Goal: Task Accomplishment & Management: Manage account settings

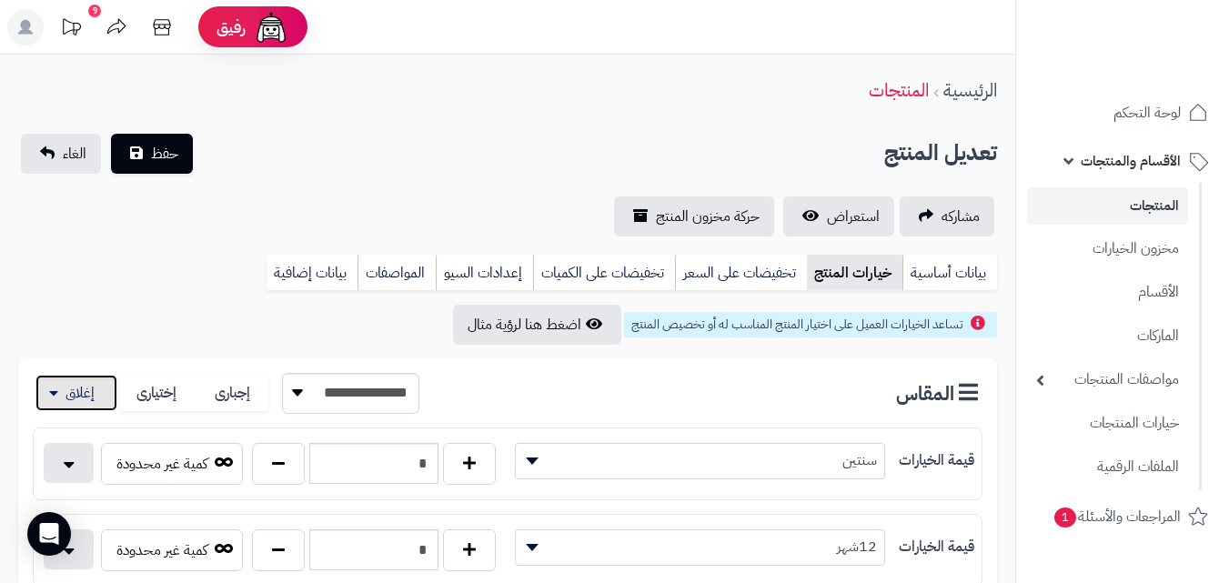
scroll to position [49, 0]
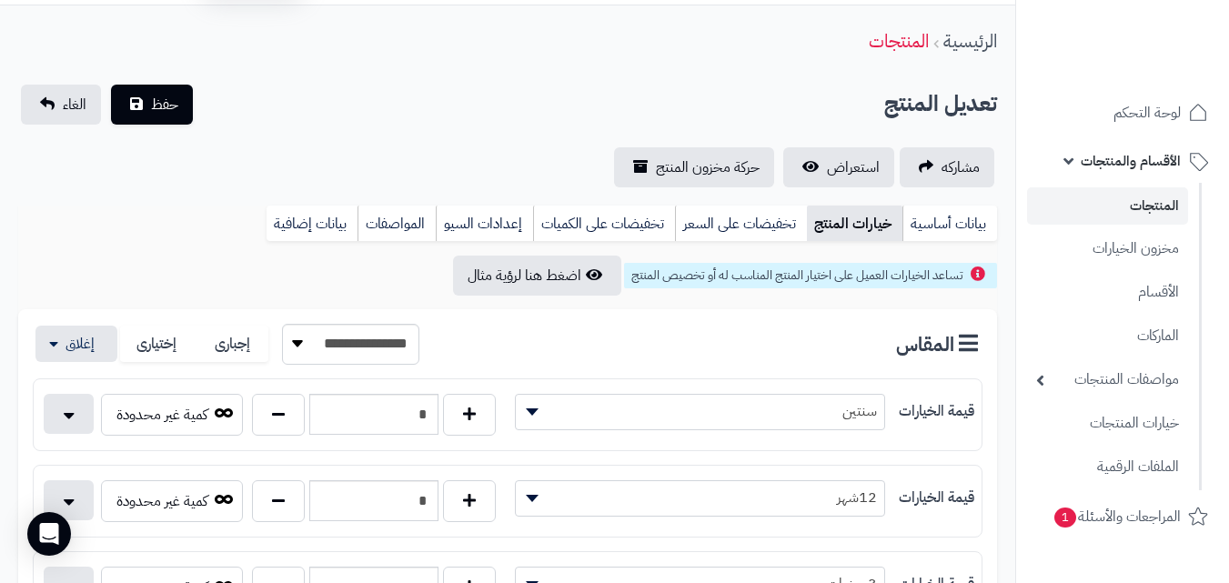
click at [1098, 210] on link "المنتجات" at bounding box center [1107, 205] width 161 height 37
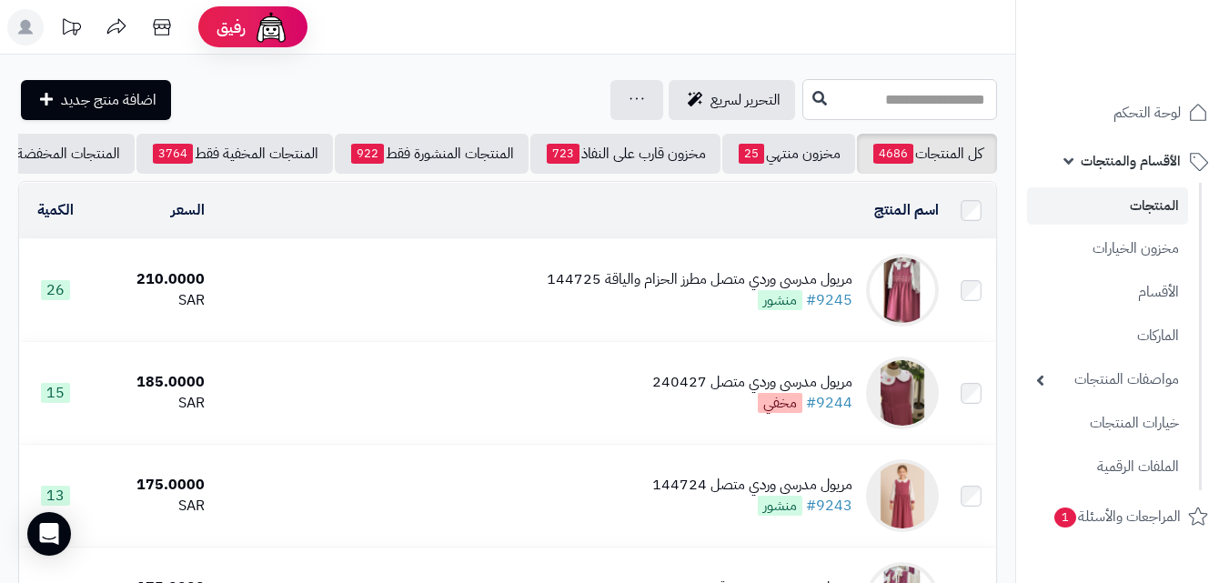
click at [856, 111] on input "text" at bounding box center [900, 99] width 195 height 41
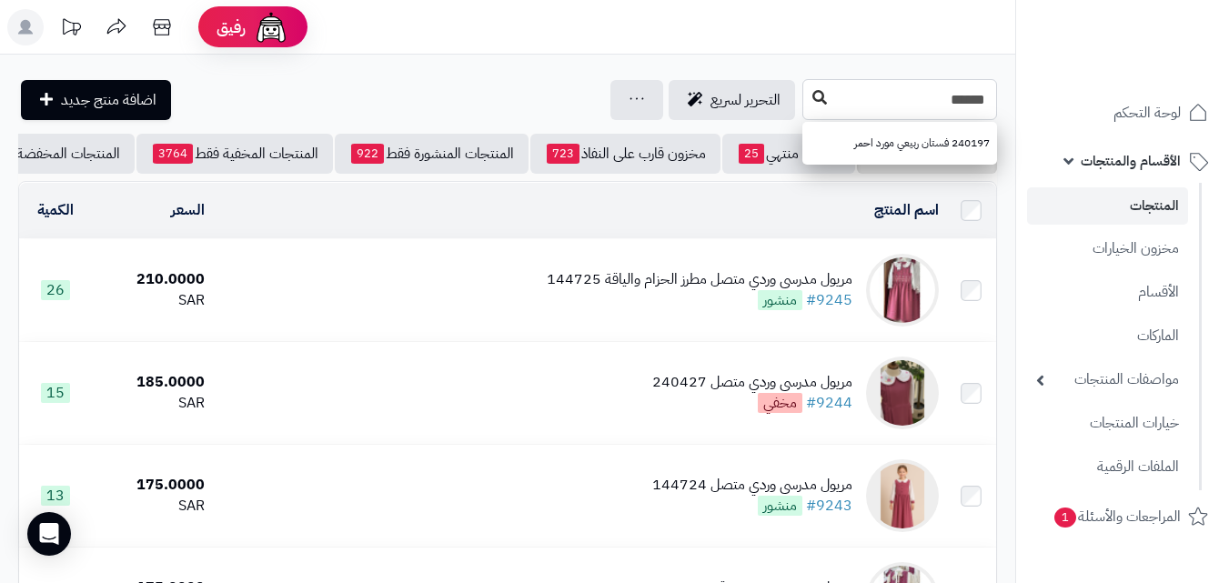
type input "******"
click at [813, 103] on icon at bounding box center [820, 97] width 15 height 15
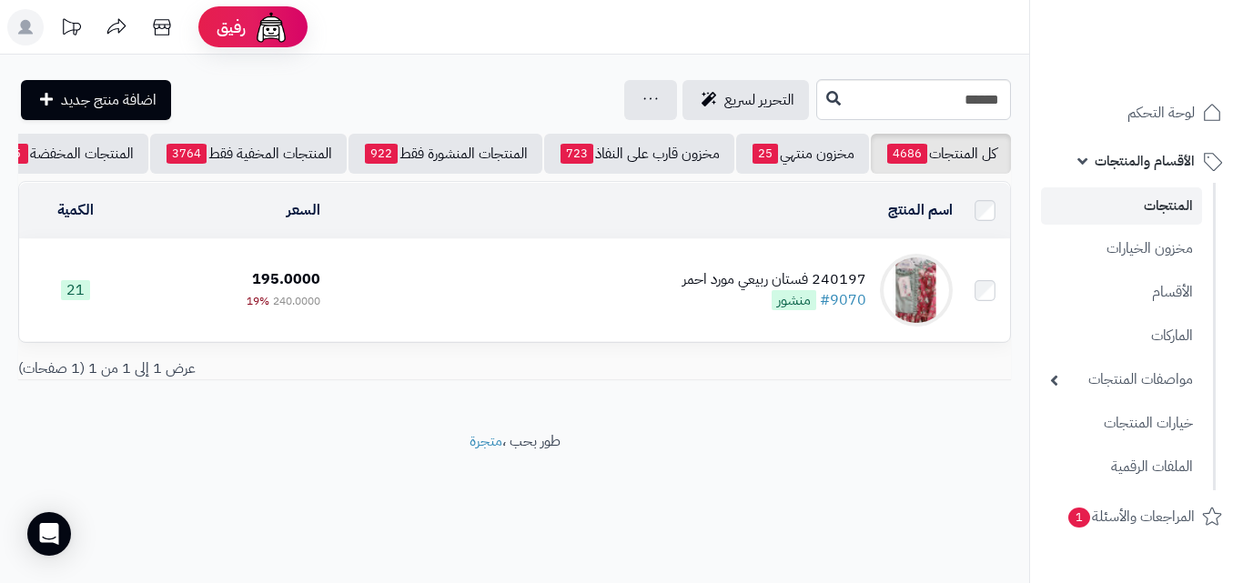
click at [715, 308] on div "240197 فستان ربيعي مورد احمر #9070 منشور" at bounding box center [774, 290] width 184 height 42
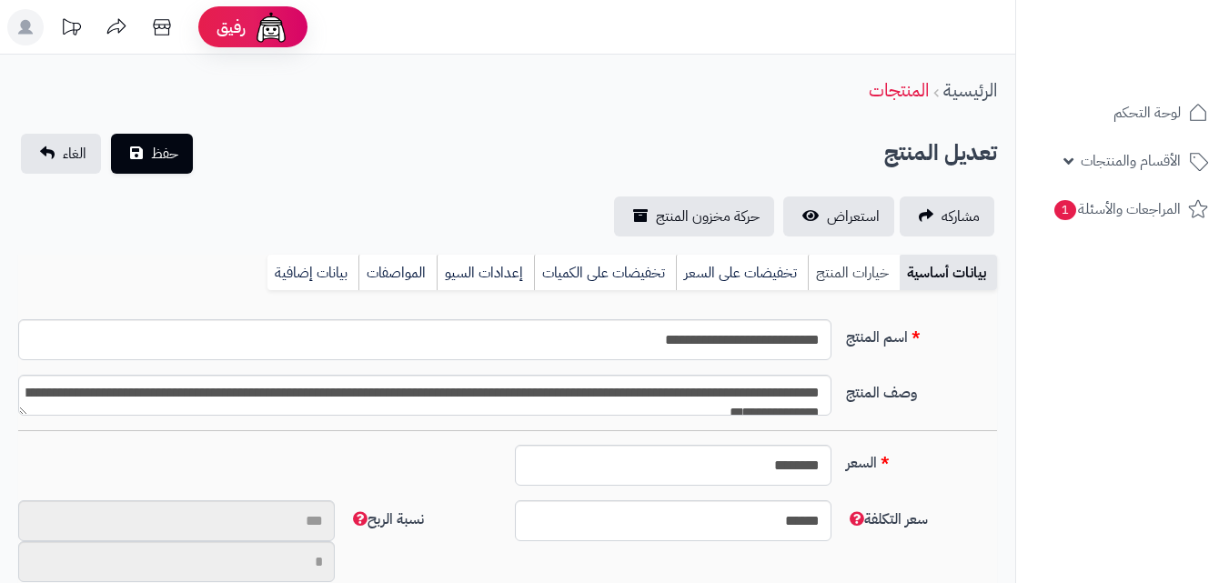
scroll to position [332, 0]
click at [833, 267] on link "خيارات المنتج" at bounding box center [854, 273] width 92 height 36
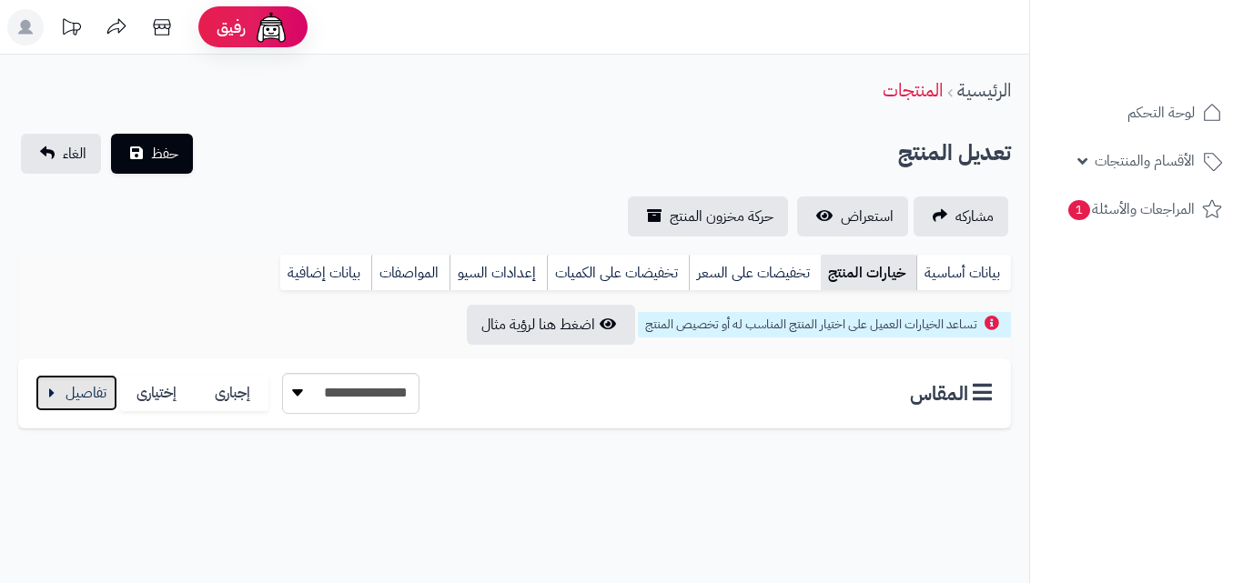
click at [65, 395] on button "button" at bounding box center [76, 393] width 82 height 36
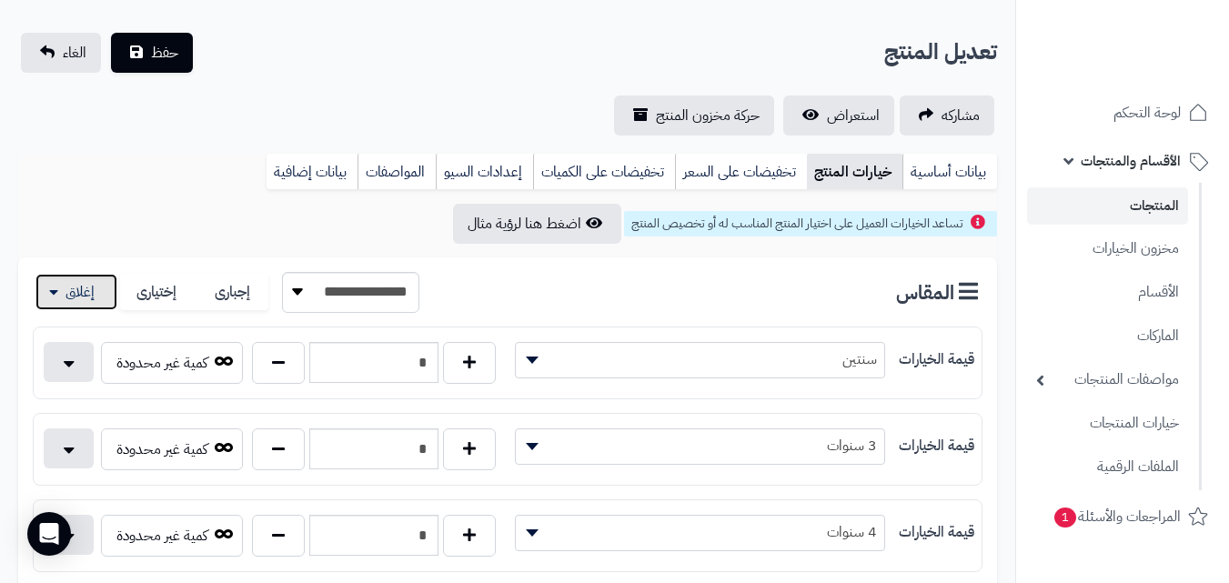
scroll to position [66, 0]
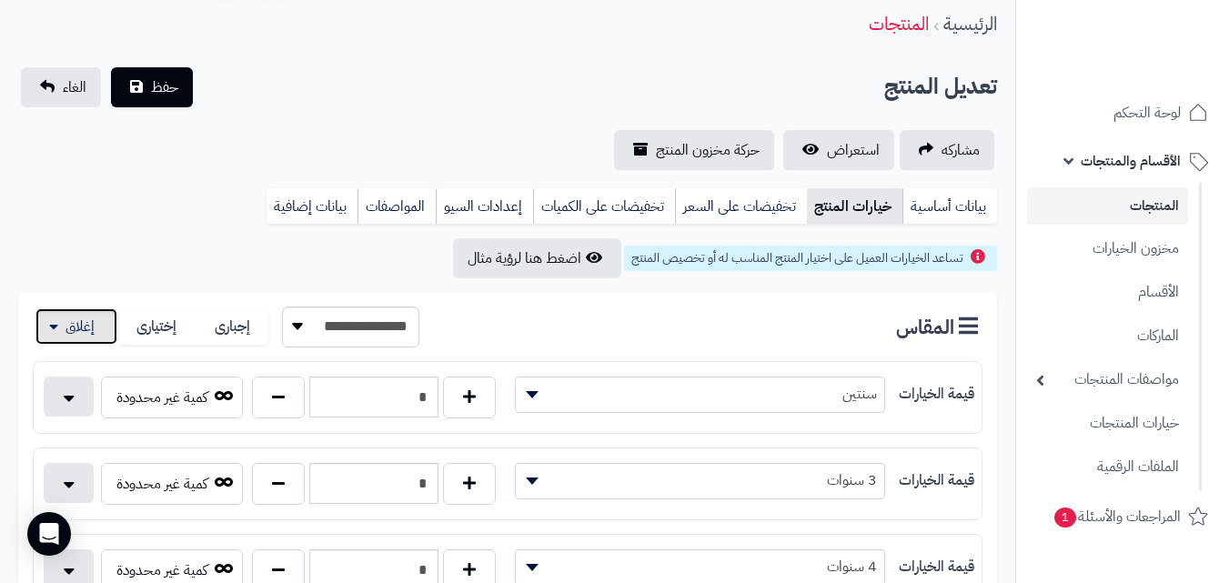
drag, startPoint x: 1242, startPoint y: 220, endPoint x: 1217, endPoint y: 89, distance: 133.5
click at [1217, 89] on html "رفيق ! 9 الطلبات معالجة مكتمل إرجاع المنتجات العملاء المتواجدون الان 20159 عملا…" at bounding box center [614, 225] width 1229 height 583
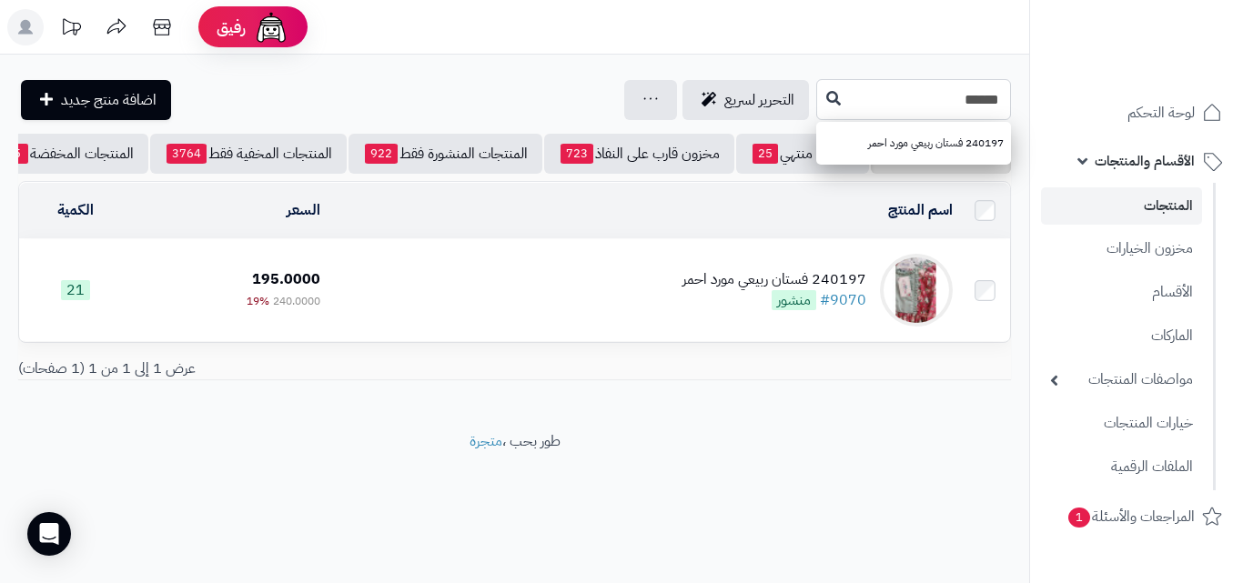
click at [989, 96] on input "******" at bounding box center [913, 99] width 195 height 41
type input "******"
click at [820, 88] on button at bounding box center [833, 98] width 27 height 35
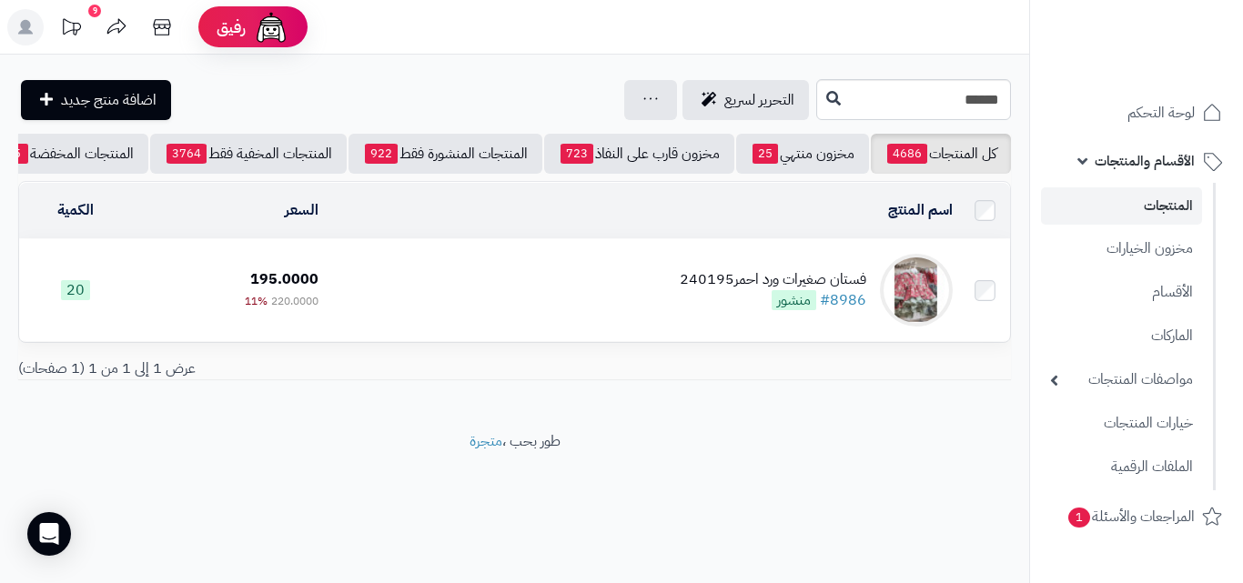
click at [692, 290] on div "فستان صغيرات ورد احمر240195" at bounding box center [773, 279] width 187 height 21
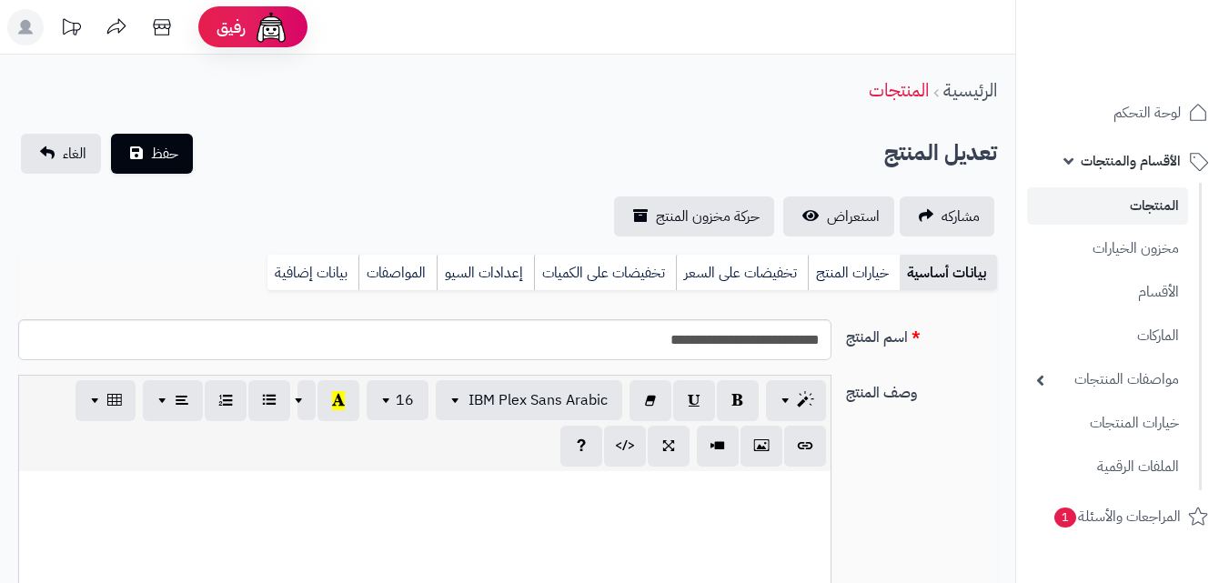
select select
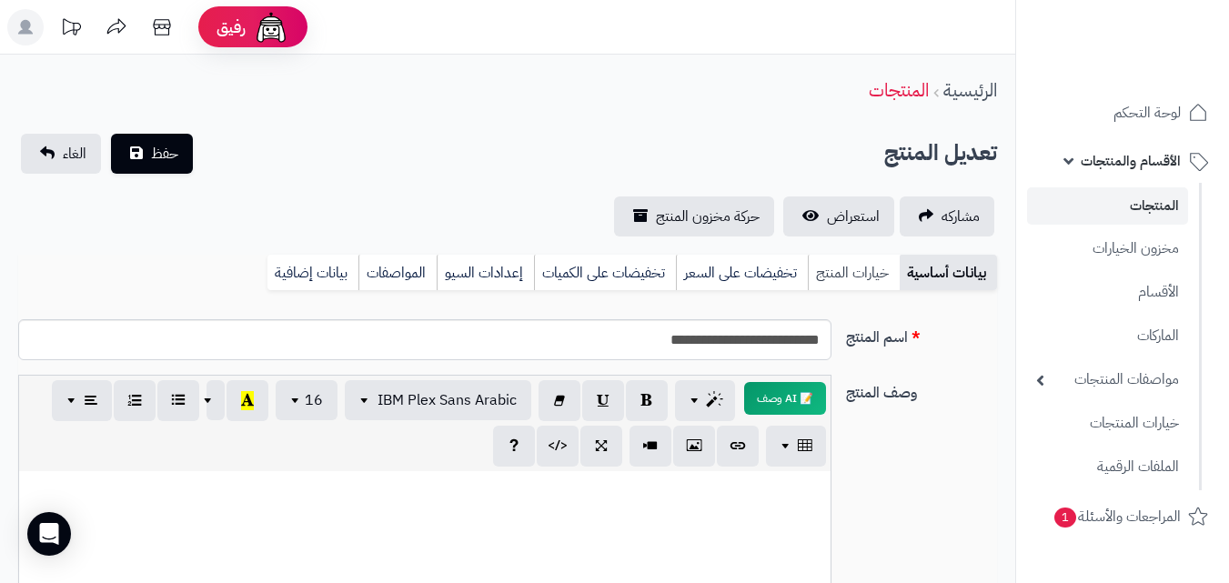
click at [823, 279] on link "خيارات المنتج" at bounding box center [854, 273] width 92 height 36
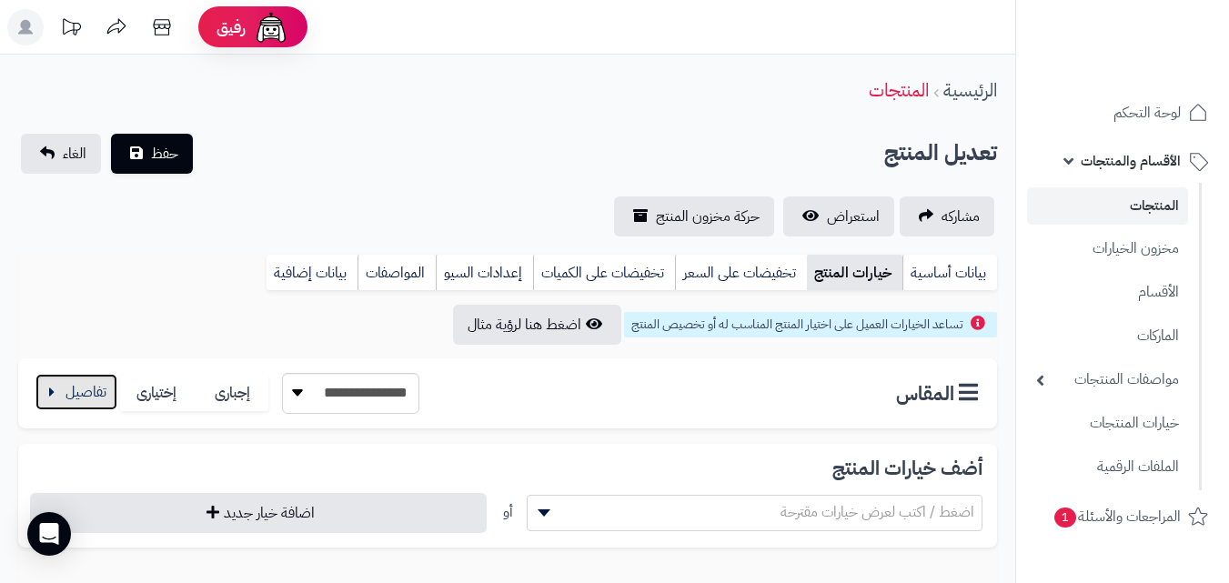
click at [107, 409] on button "button" at bounding box center [76, 392] width 82 height 36
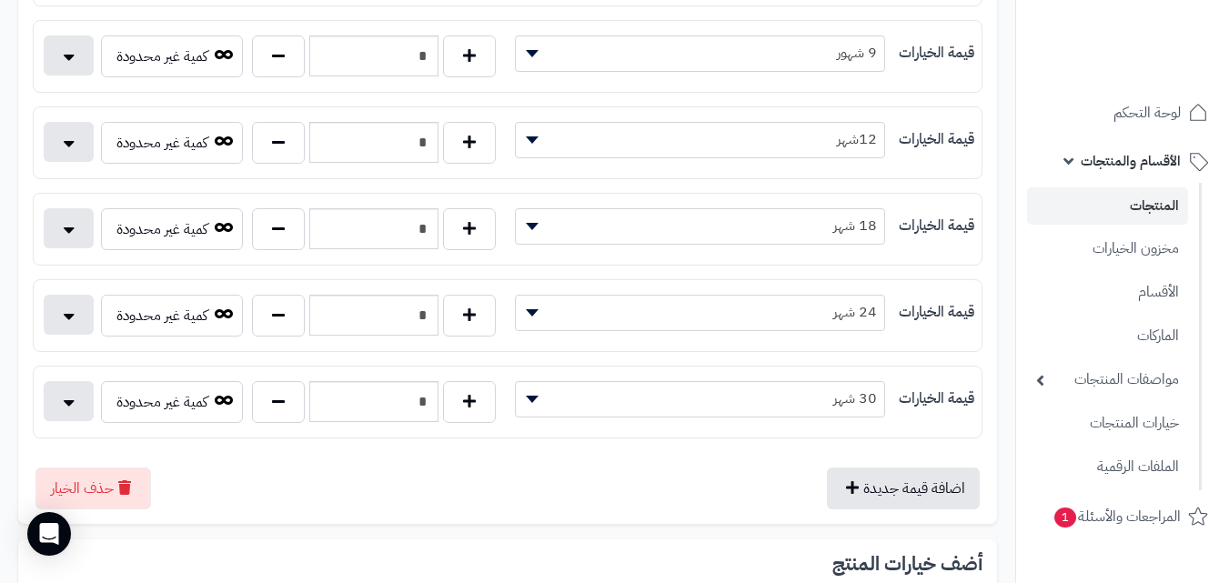
scroll to position [585, 0]
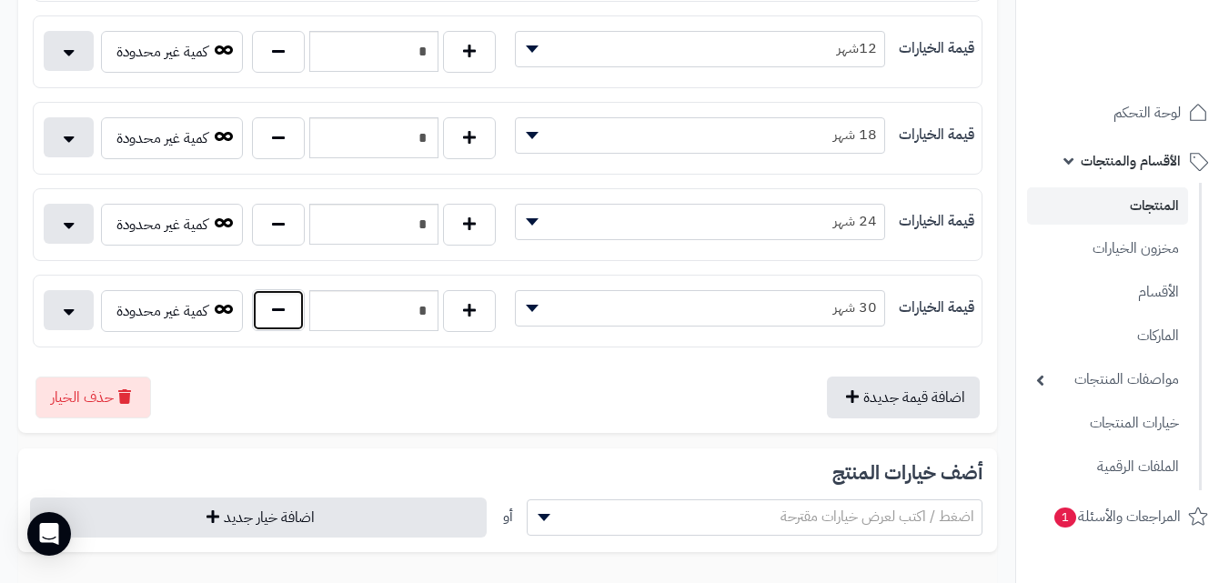
click at [303, 318] on button "button" at bounding box center [278, 310] width 53 height 42
type input "*"
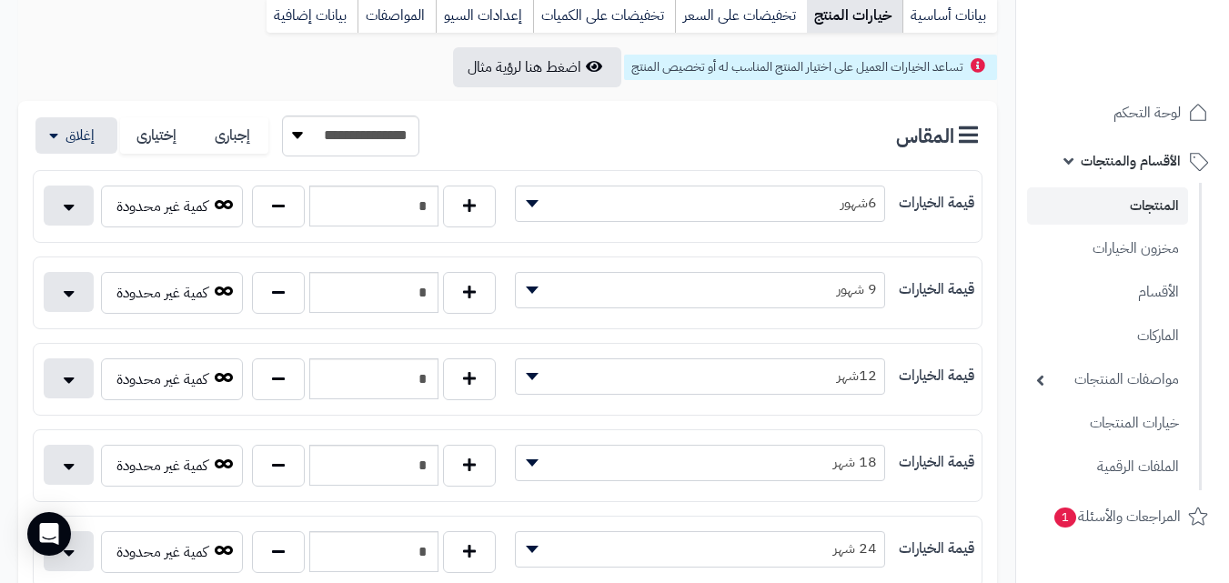
scroll to position [8, 0]
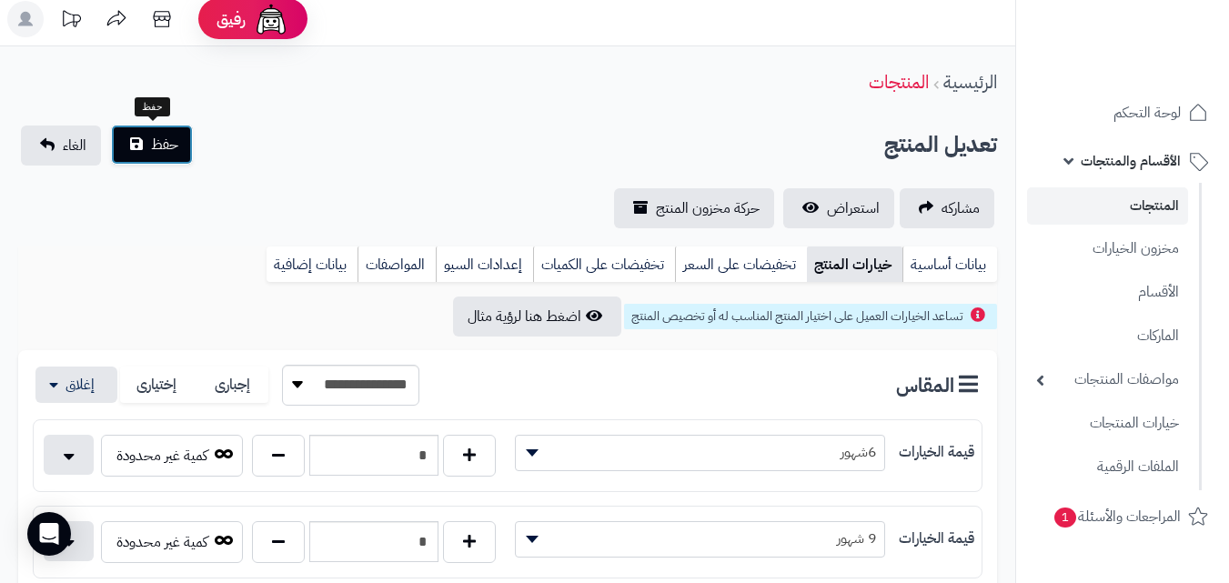
click at [166, 139] on span "حفظ" at bounding box center [164, 145] width 27 height 22
